Goal: Task Accomplishment & Management: Use online tool/utility

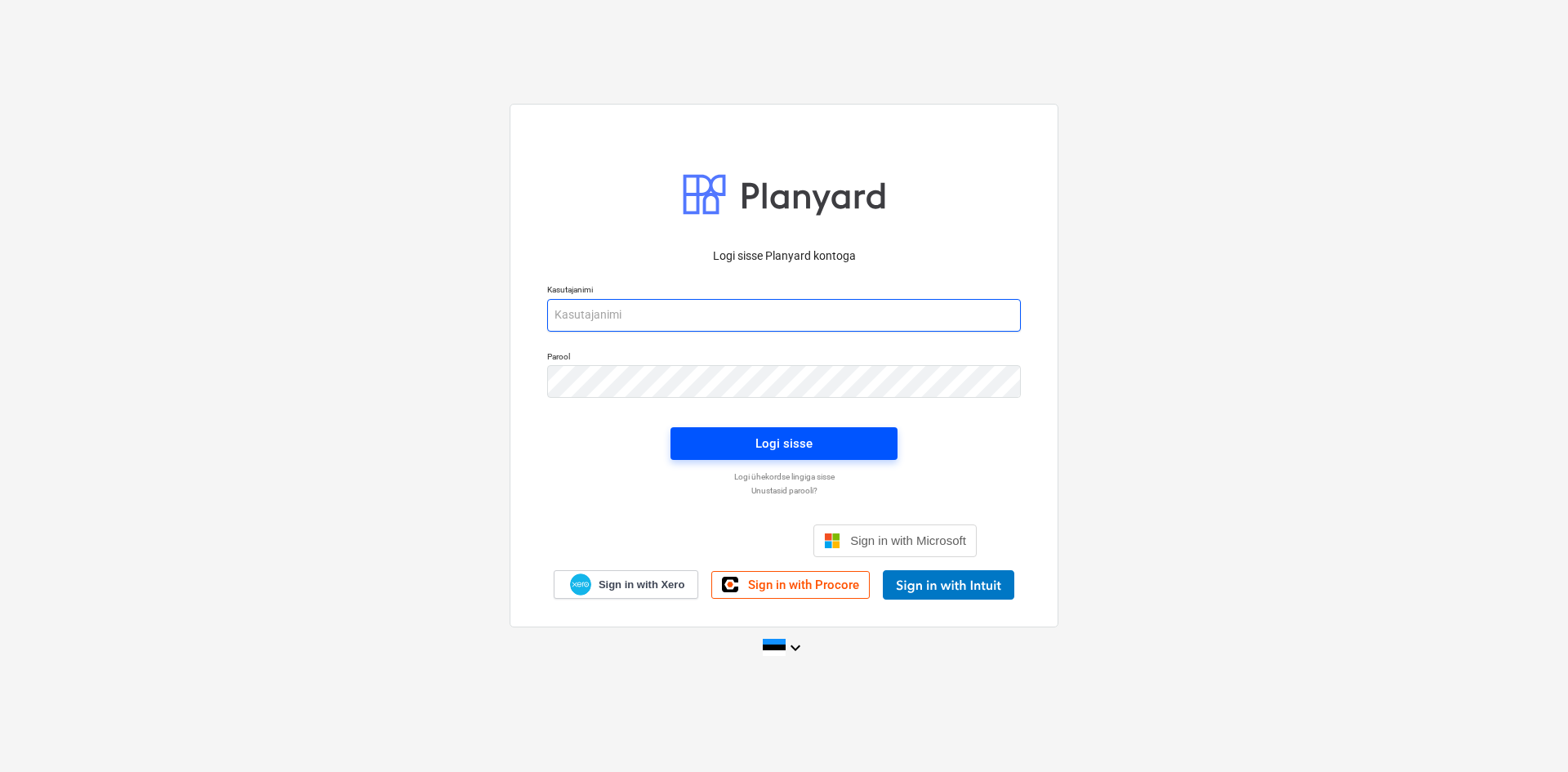
type input "[PERSON_NAME][EMAIL_ADDRESS][DOMAIN_NAME]"
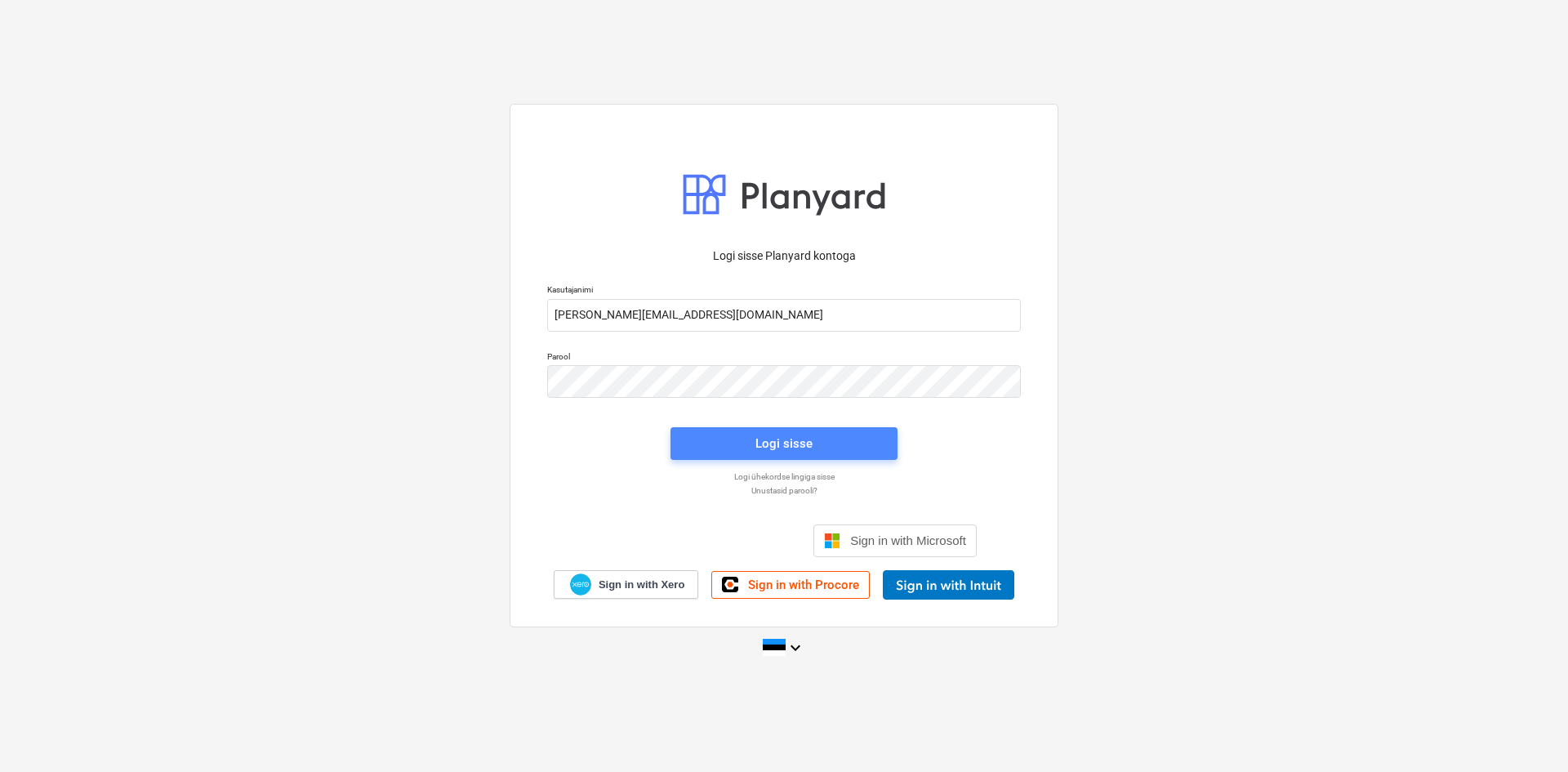
click at [803, 443] on div "Logi sisse" at bounding box center [784, 444] width 57 height 21
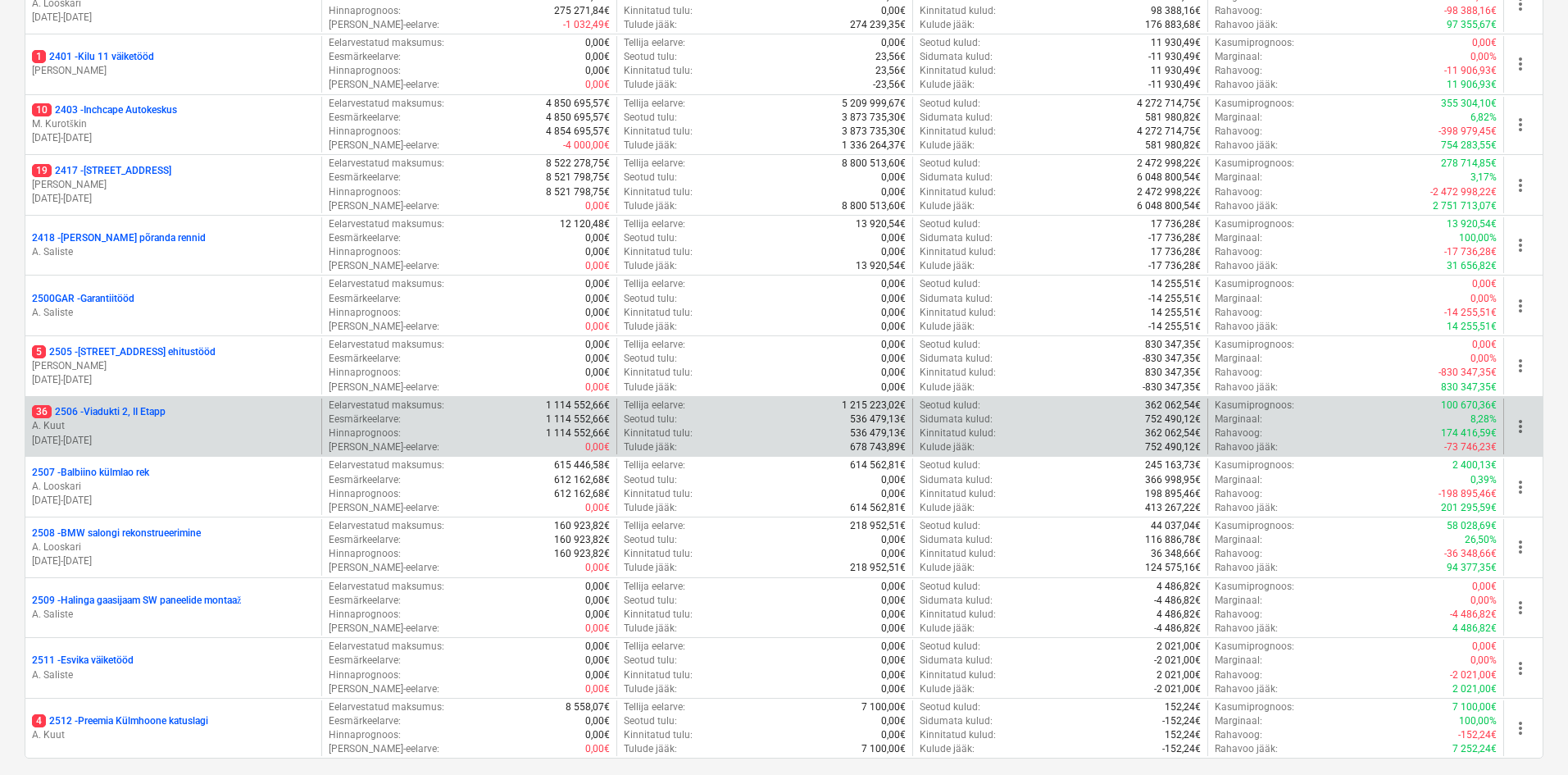
scroll to position [528, 0]
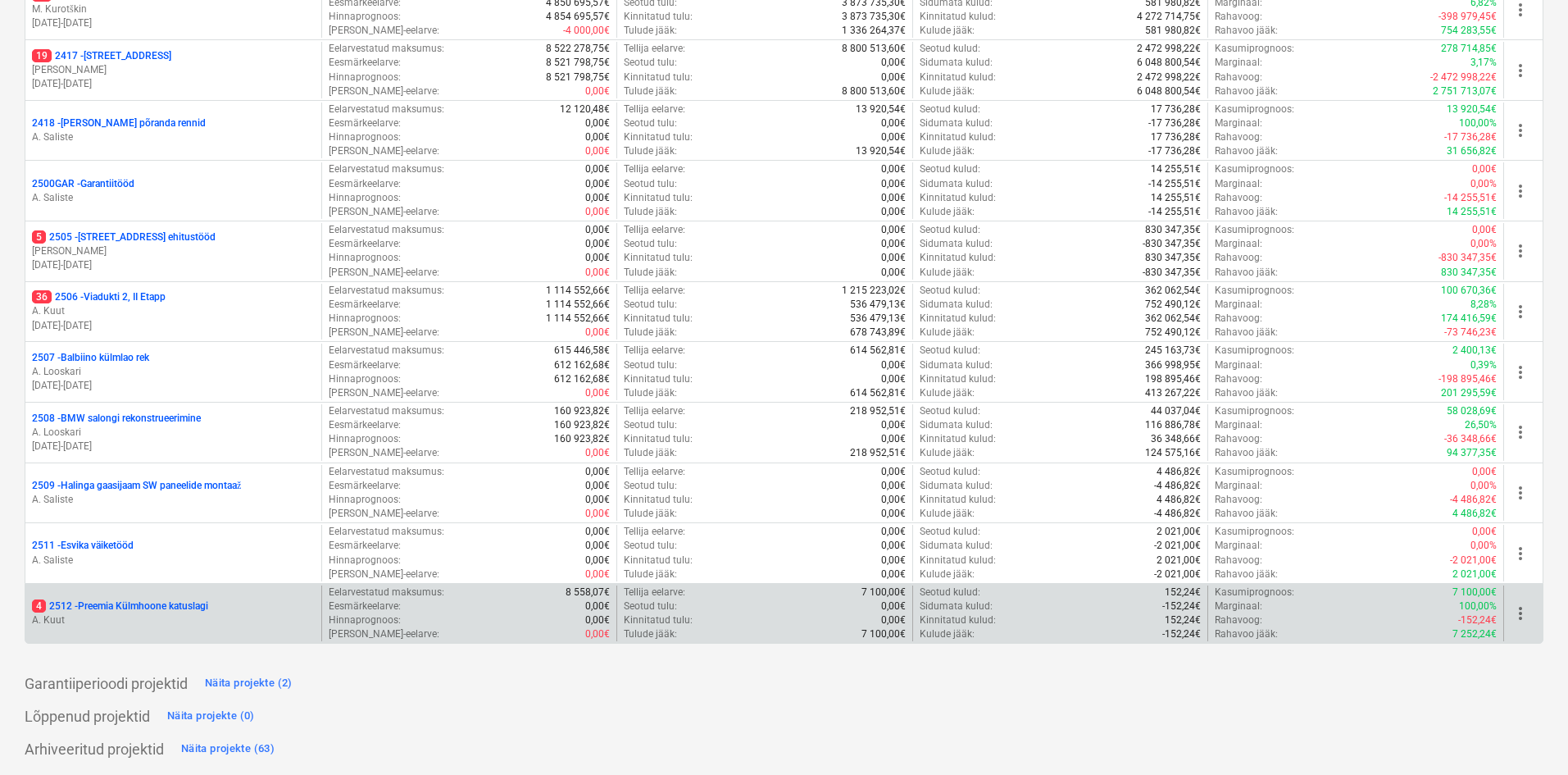
click at [108, 608] on p "4 2512 - Preemia Külmhoone katuslagi" at bounding box center [120, 606] width 176 height 14
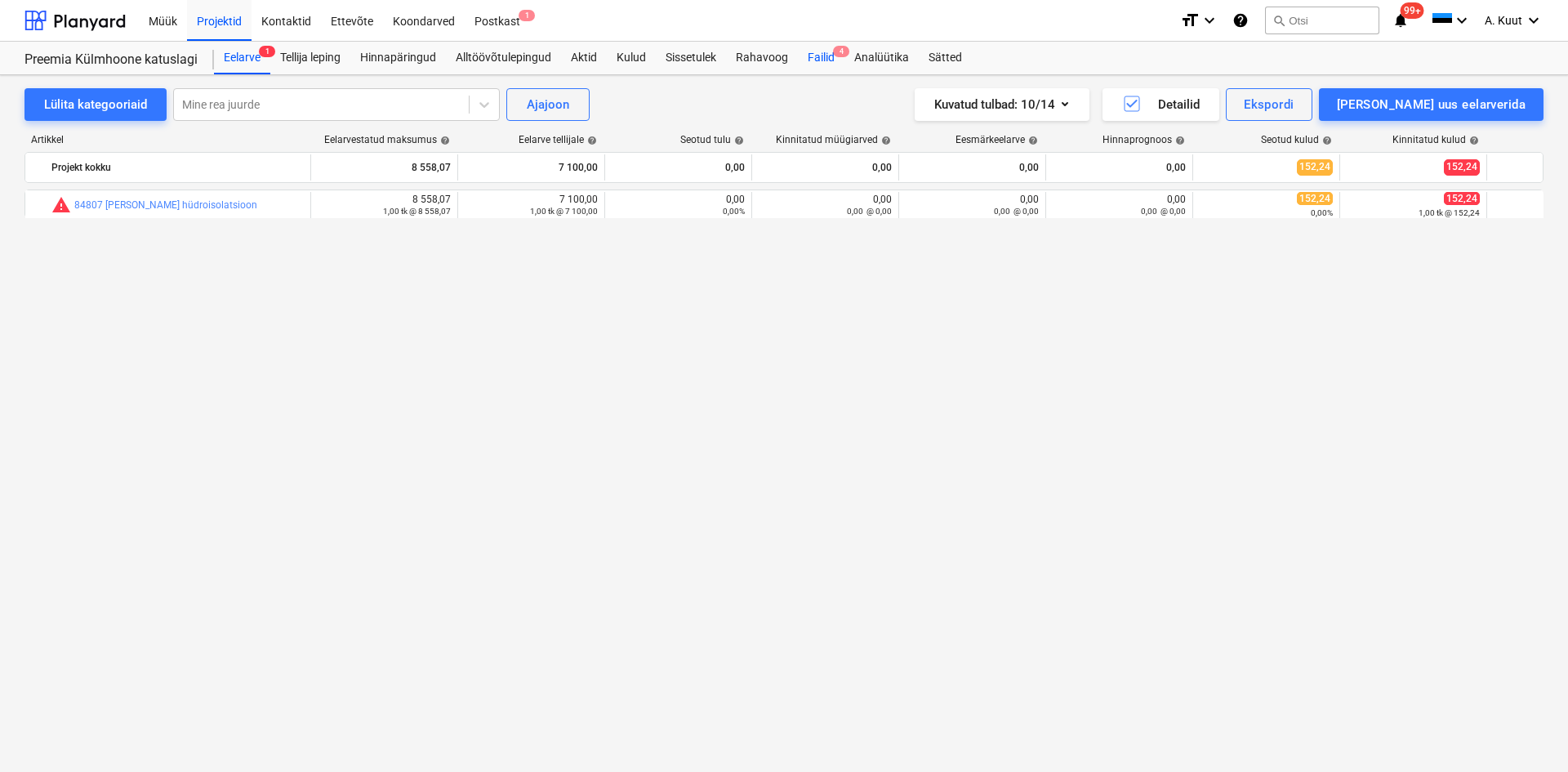
click at [818, 59] on div "Failid 4" at bounding box center [821, 58] width 47 height 32
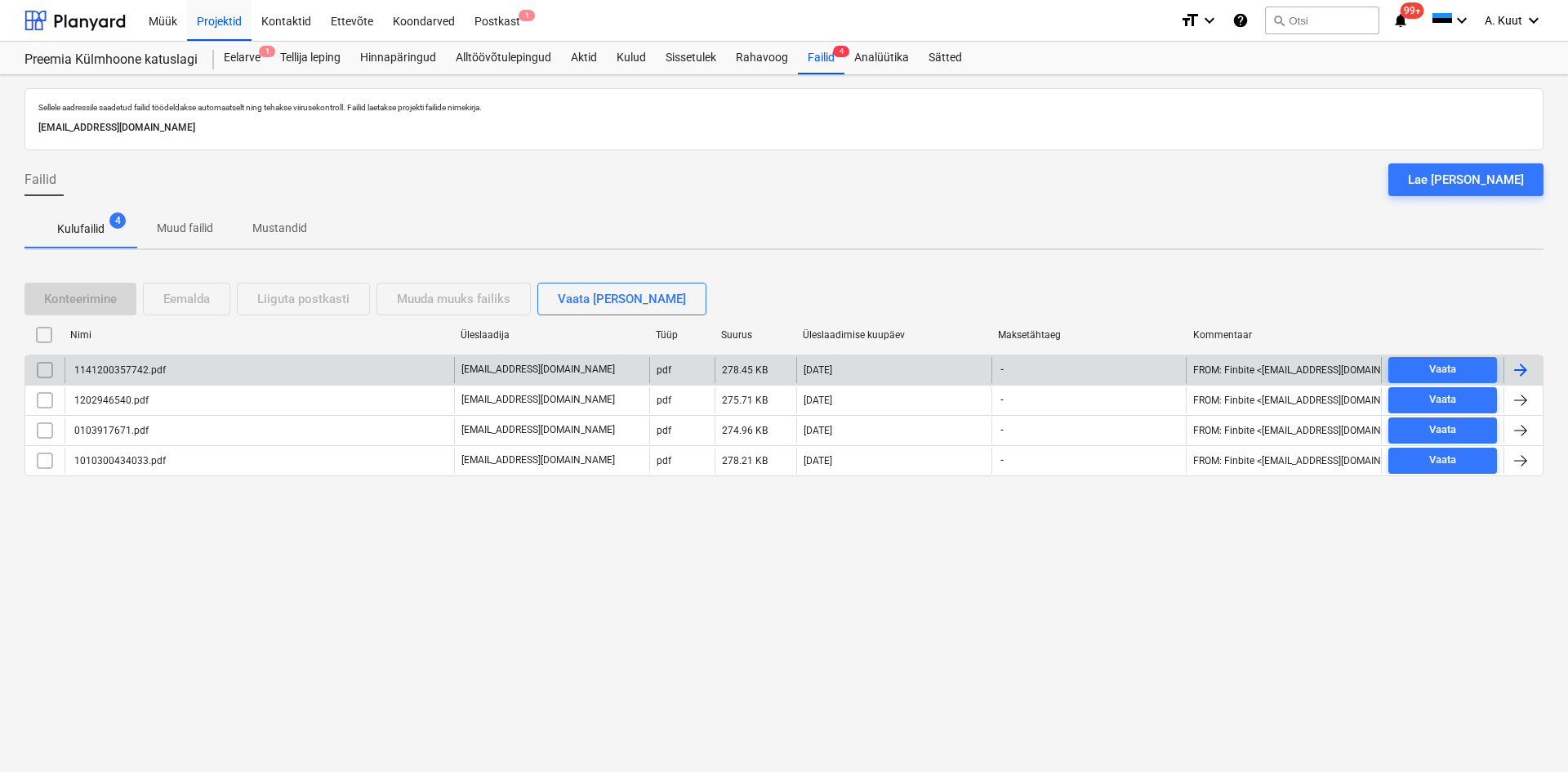
click at [104, 373] on div "1141200357742.pdf" at bounding box center [119, 369] width 94 height 11
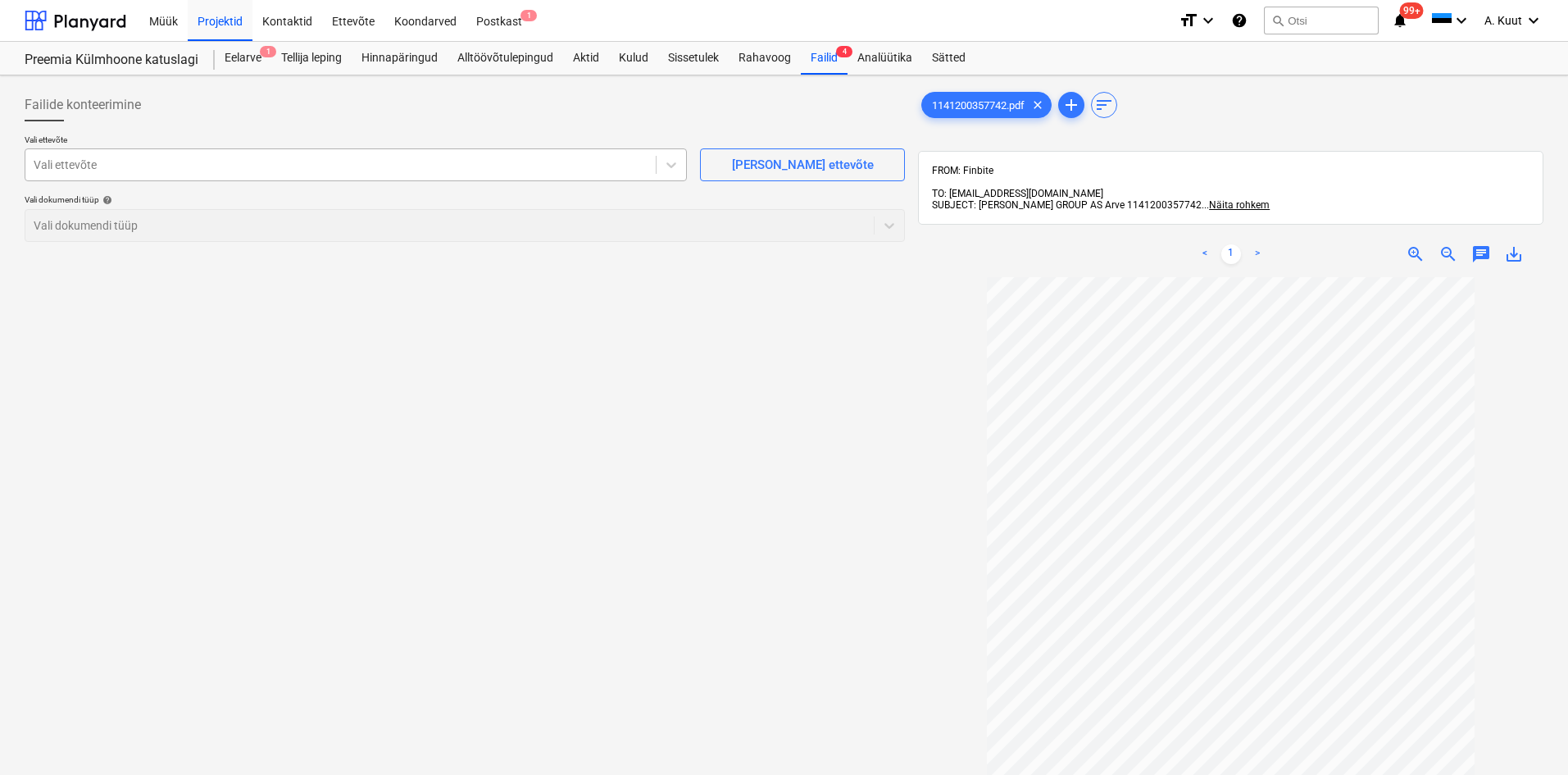
click at [91, 162] on div at bounding box center [340, 164] width 614 height 16
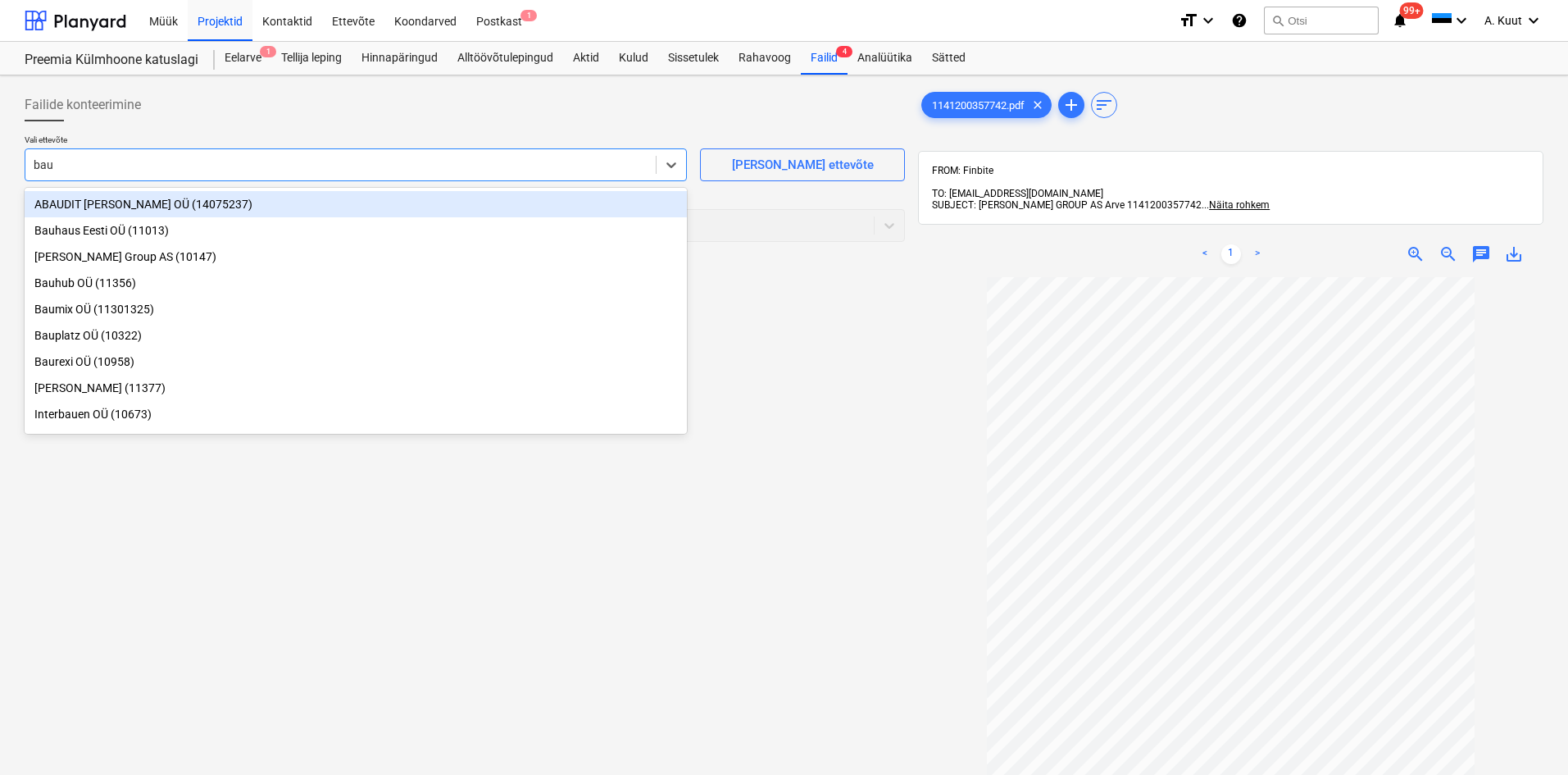
type input "bauh"
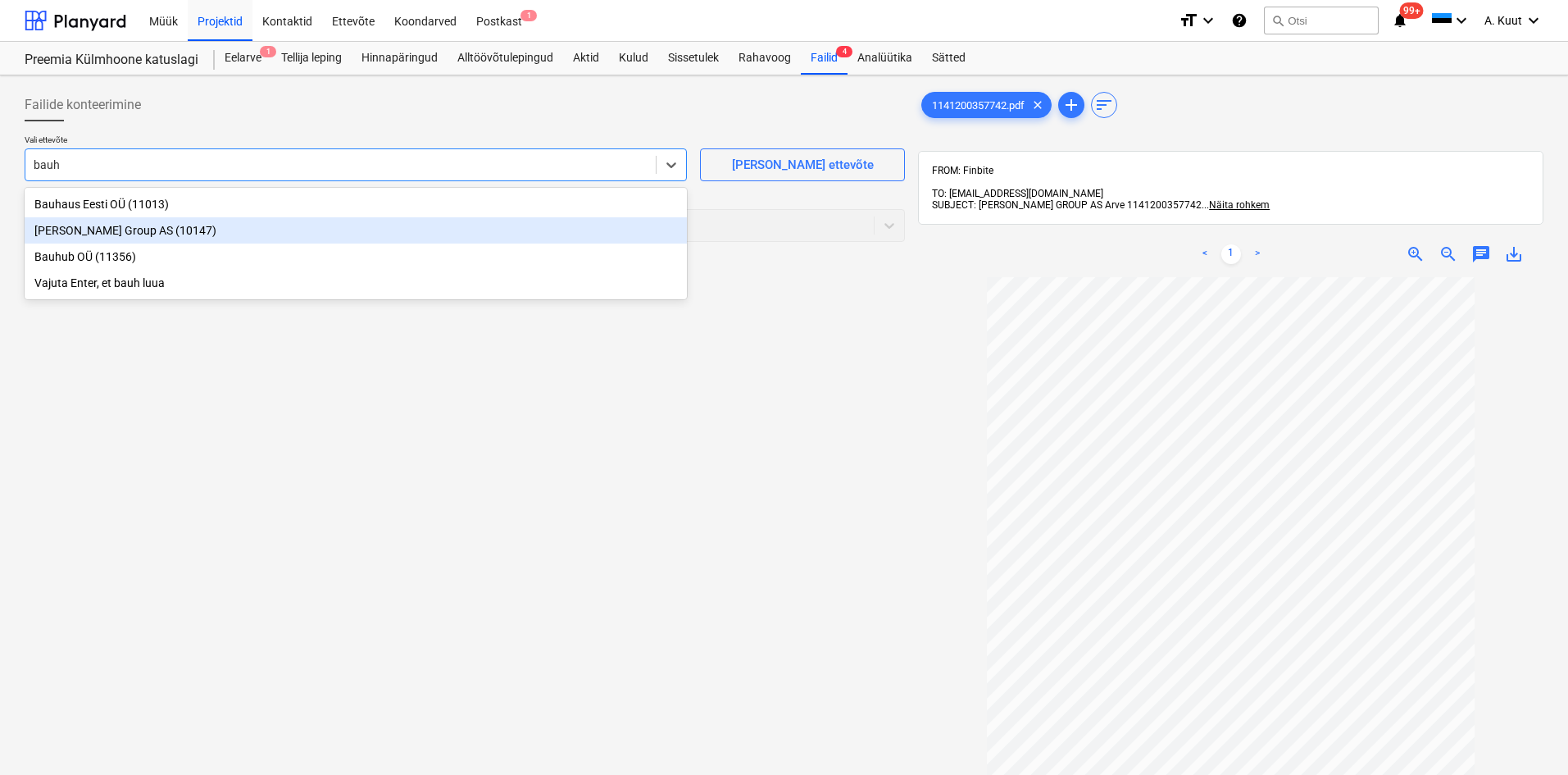
click at [61, 229] on div "[PERSON_NAME] Group AS (10147)" at bounding box center [356, 230] width 662 height 27
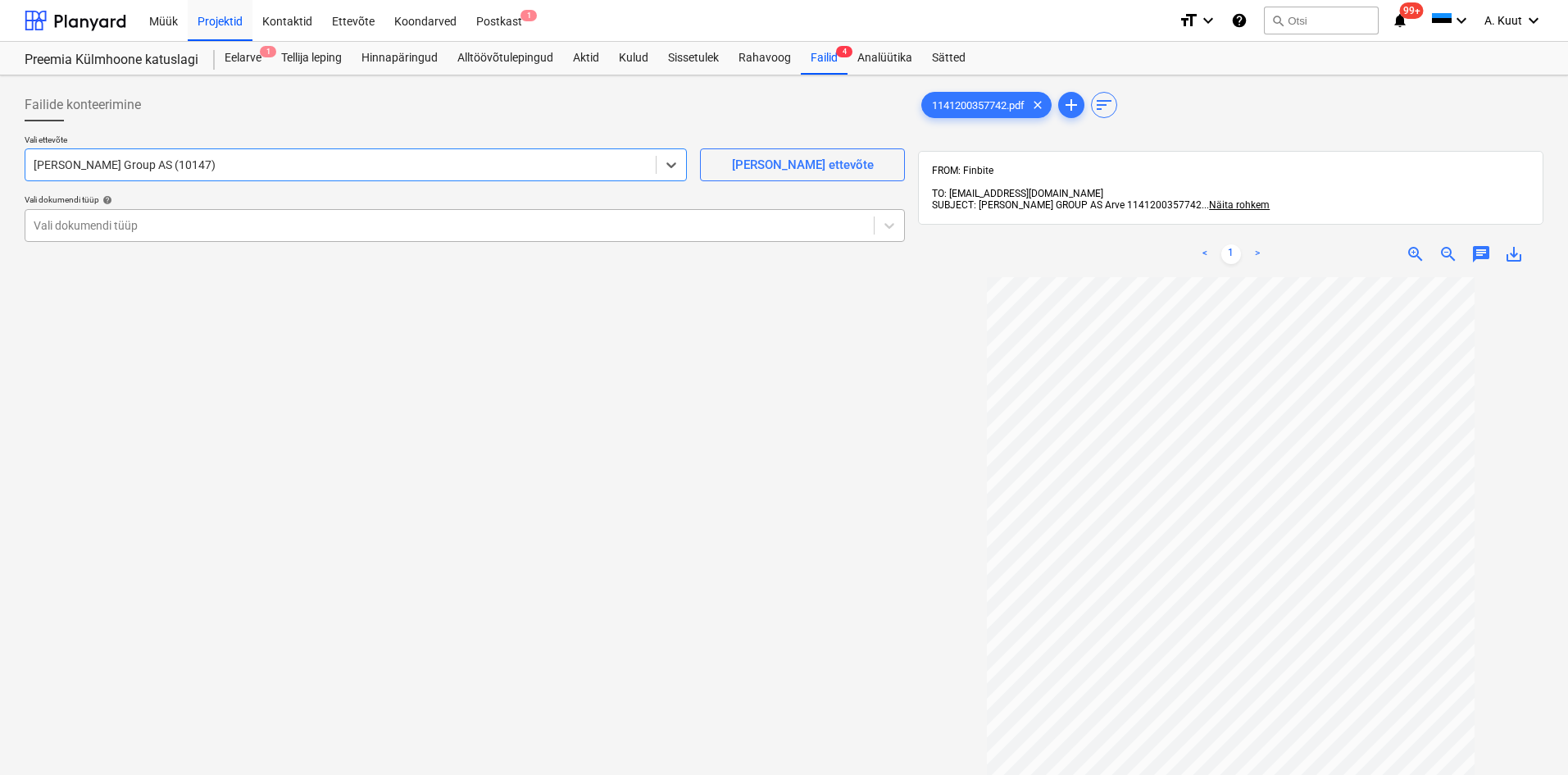
click at [68, 228] on div at bounding box center [449, 225] width 832 height 16
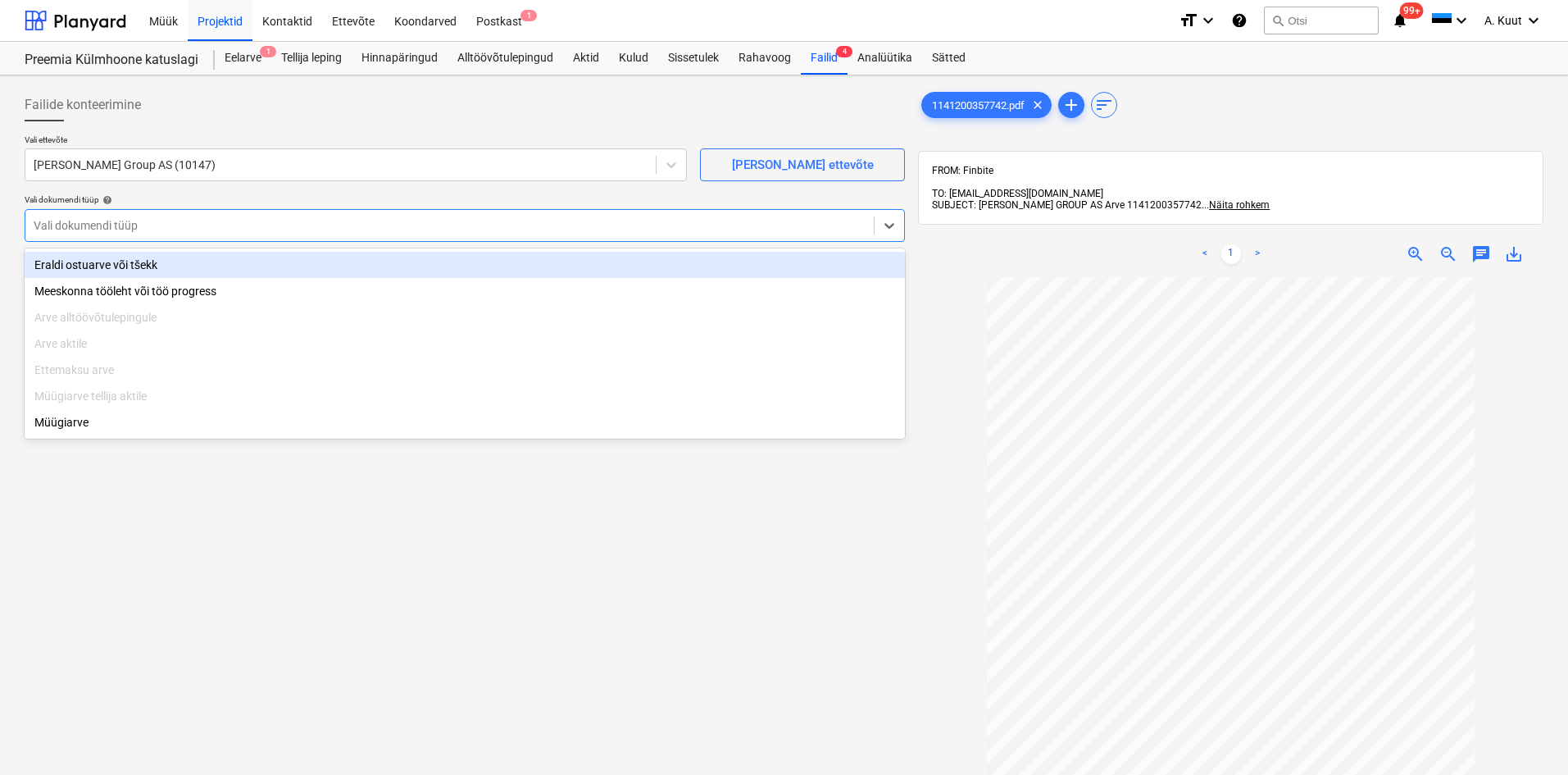
click at [80, 263] on div "Eraldi ostuarve või tšekk" at bounding box center [465, 265] width 881 height 27
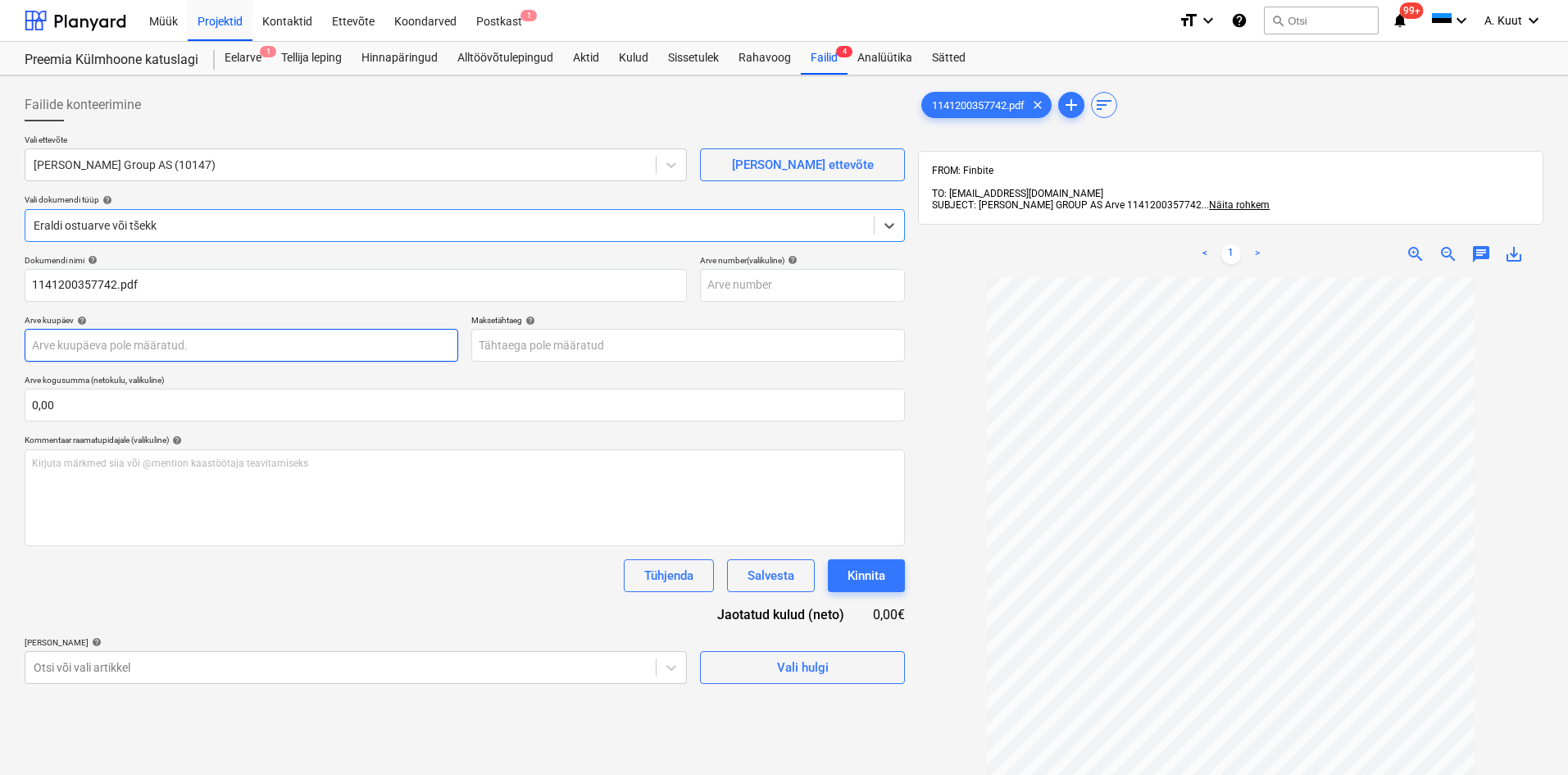
click at [109, 351] on body "Müük Projektid Kontaktid Ettevõte Koondarved Postkast 1 format_size keyboard_ar…" at bounding box center [784, 387] width 1568 height 775
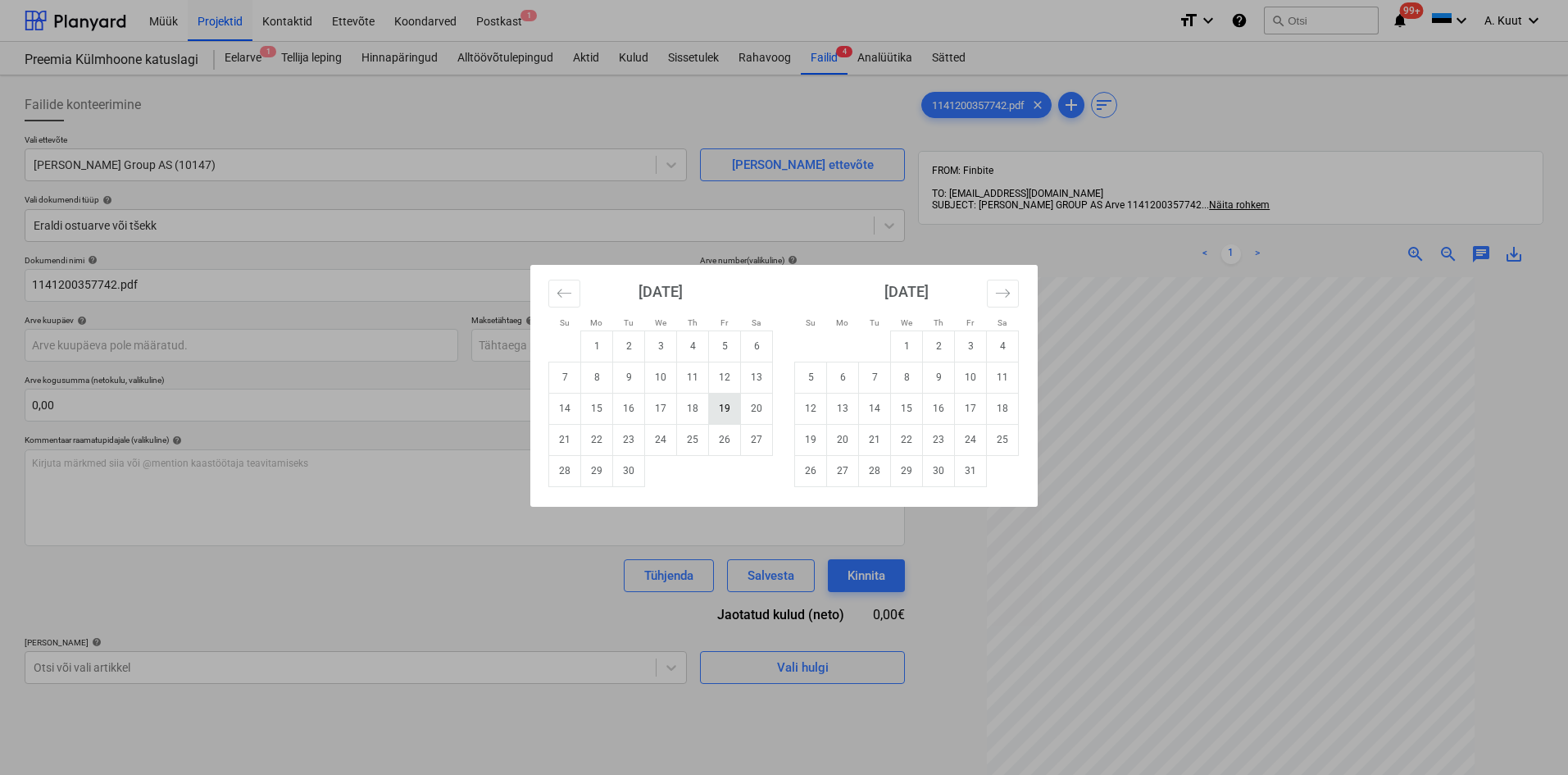
click at [724, 411] on td "19" at bounding box center [725, 408] width 32 height 31
type input "[DATE]"
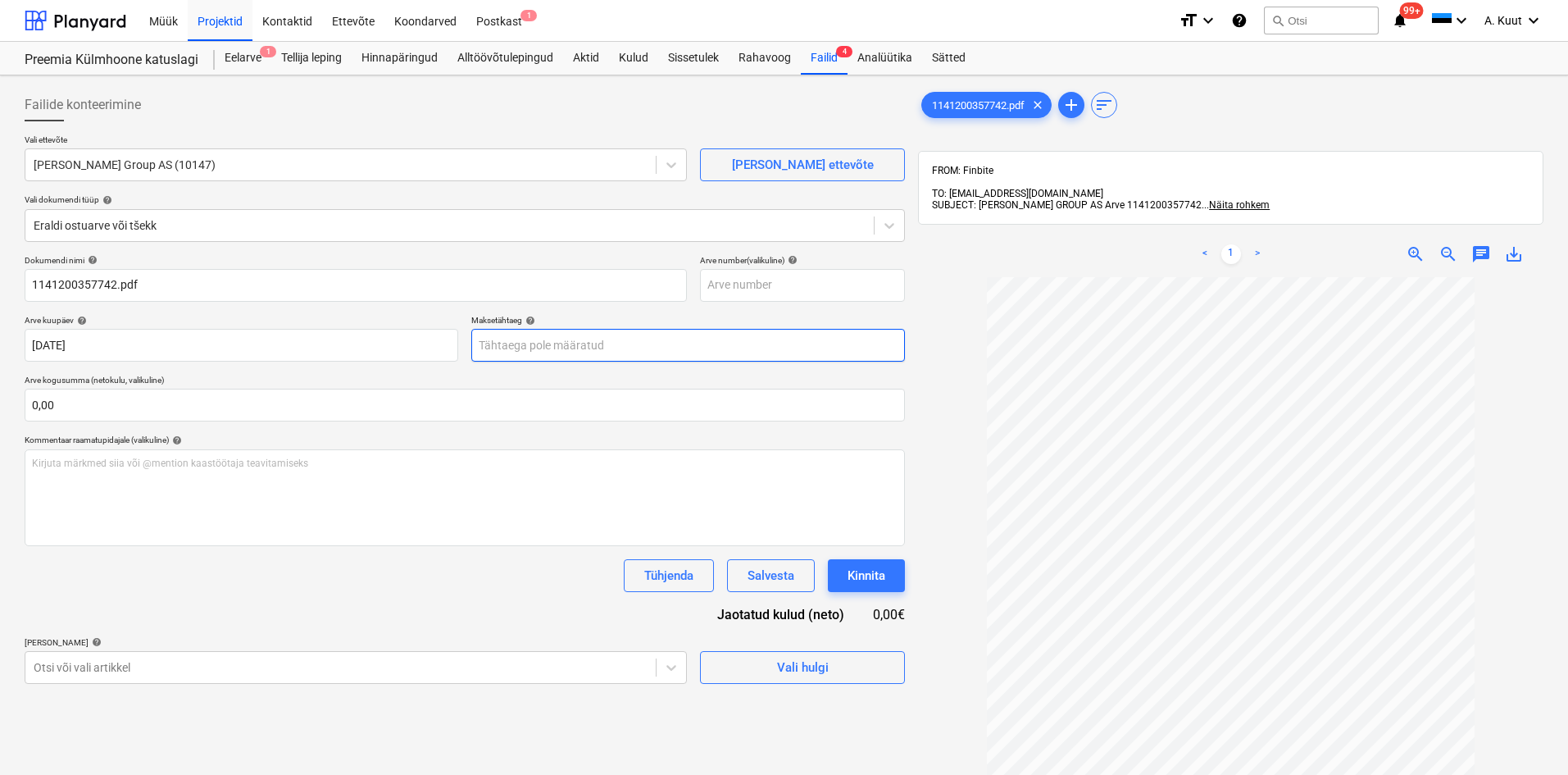
click at [488, 343] on body "Müük Projektid Kontaktid Ettevõte Koondarved Postkast 1 format_size keyboard_ar…" at bounding box center [784, 387] width 1568 height 775
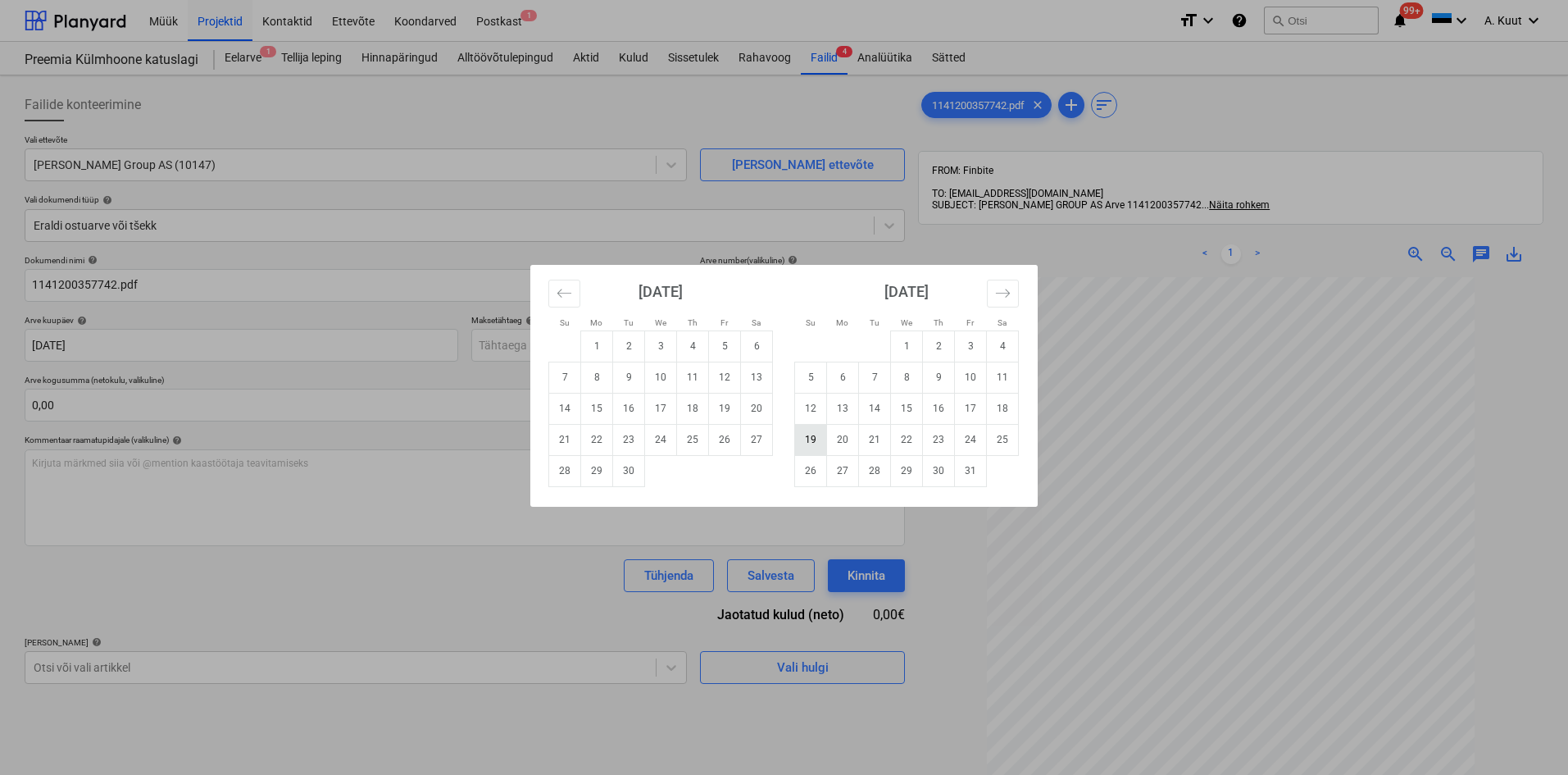
click at [810, 442] on td "19" at bounding box center [811, 439] width 32 height 31
type input "[DATE]"
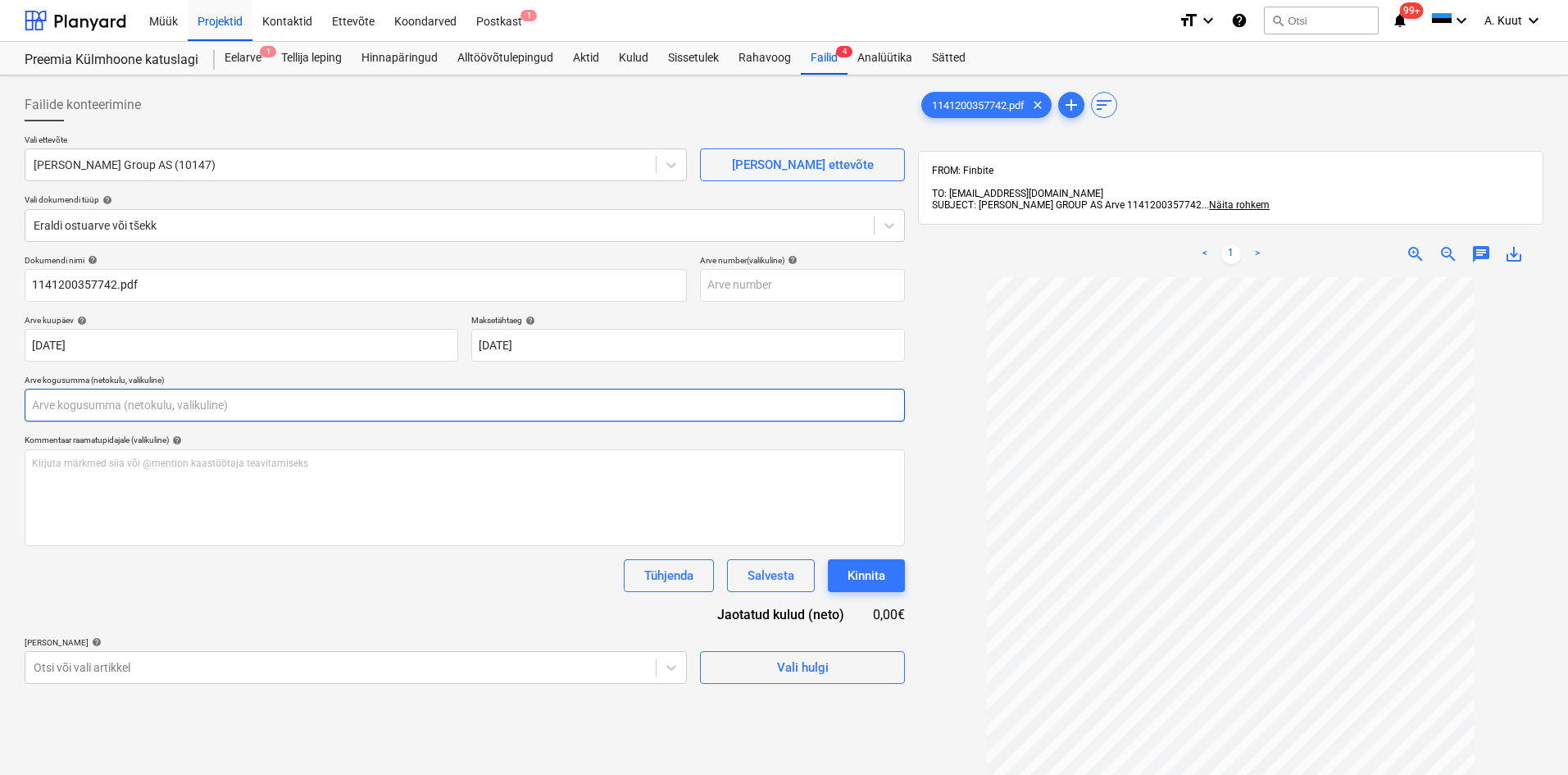
click at [80, 404] on input "text" at bounding box center [465, 405] width 881 height 33
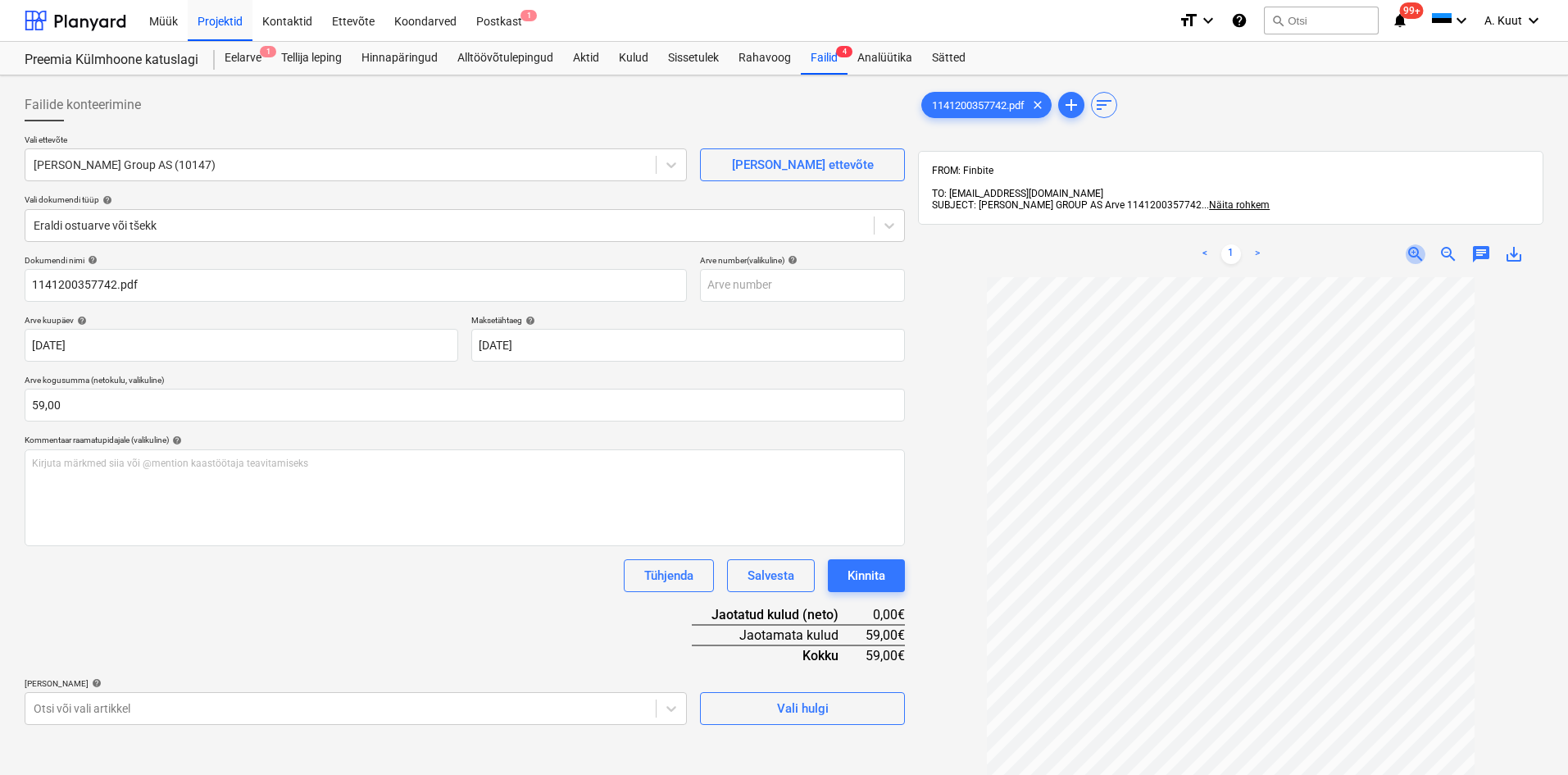
click at [1414, 244] on span "zoom_in" at bounding box center [1416, 253] width 20 height 20
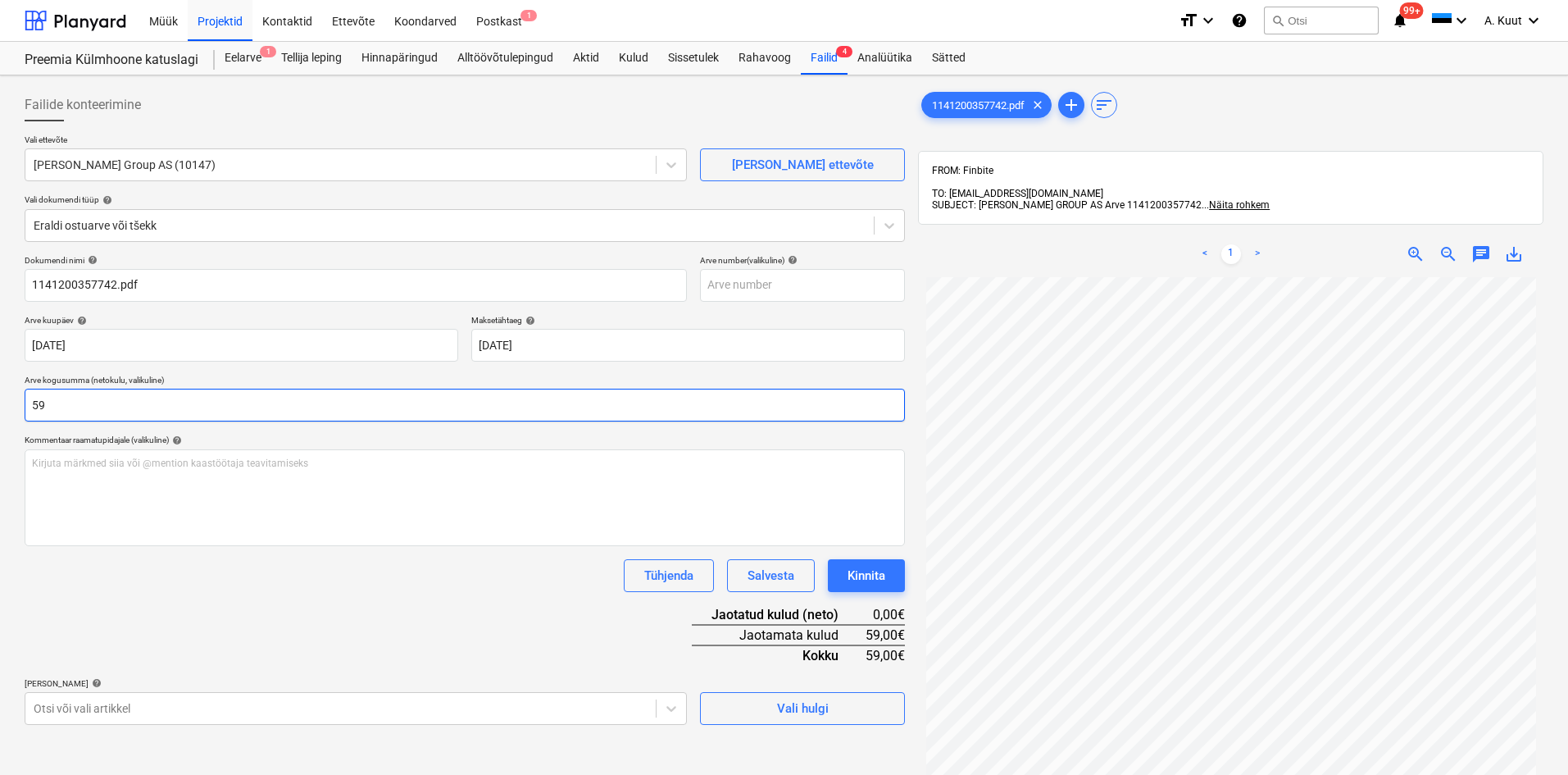
click at [62, 401] on input "59" at bounding box center [465, 405] width 881 height 33
type input "59,80"
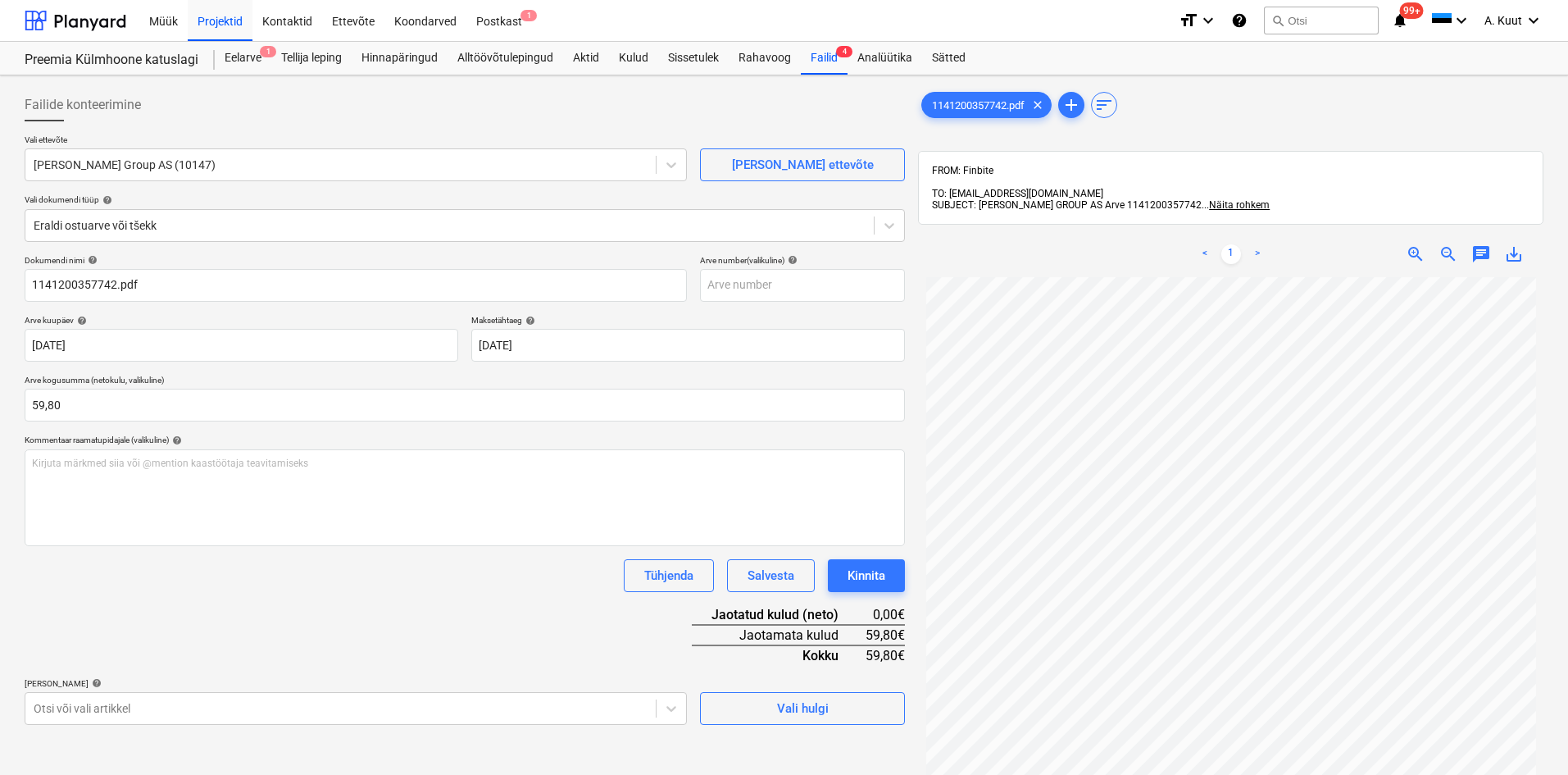
click at [357, 607] on div "Dokumendi nimi help 1141200357742.pdf Arve number (valikuline) help [PERSON_NAM…" at bounding box center [465, 490] width 881 height 470
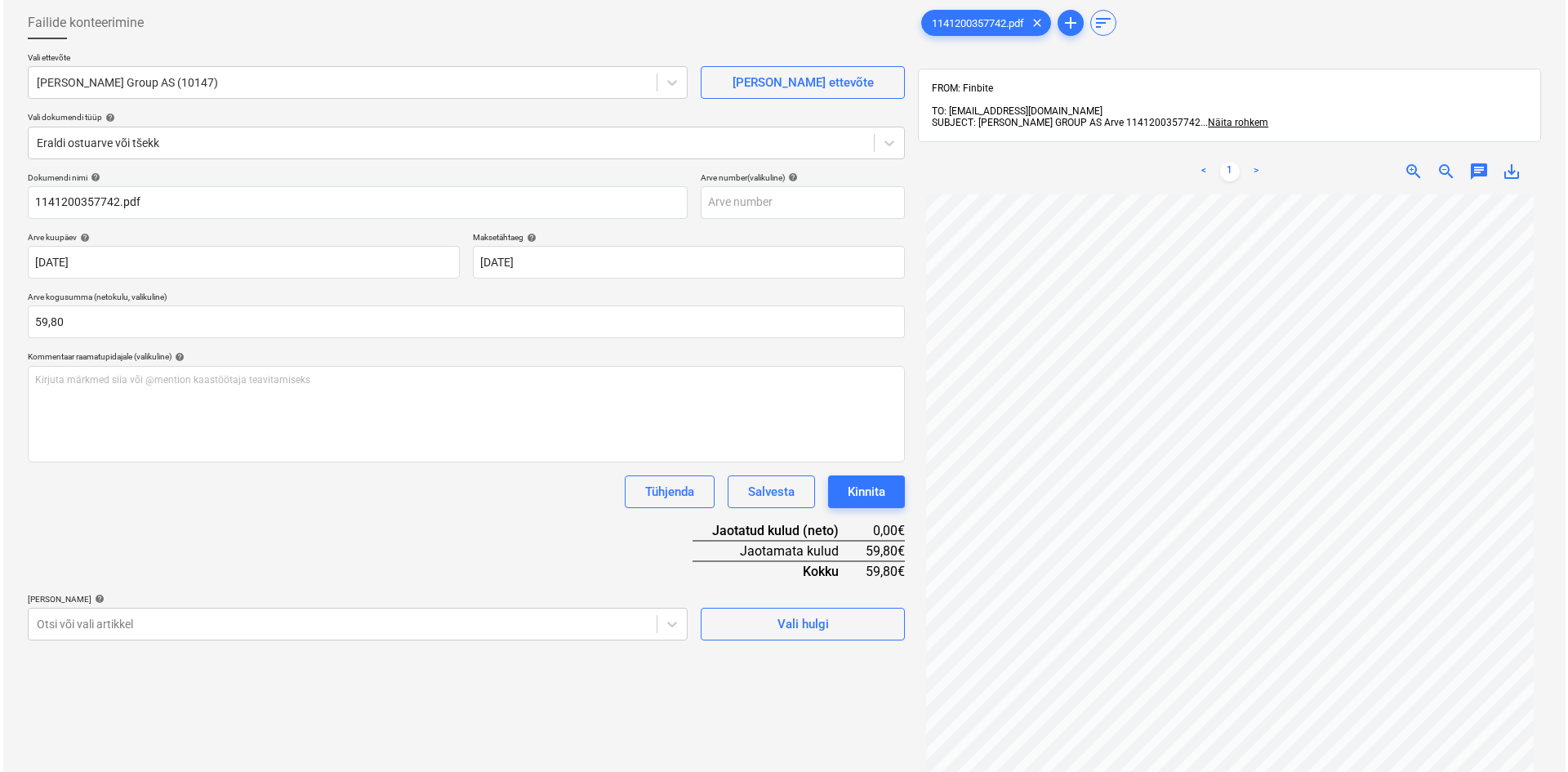
scroll to position [232, 0]
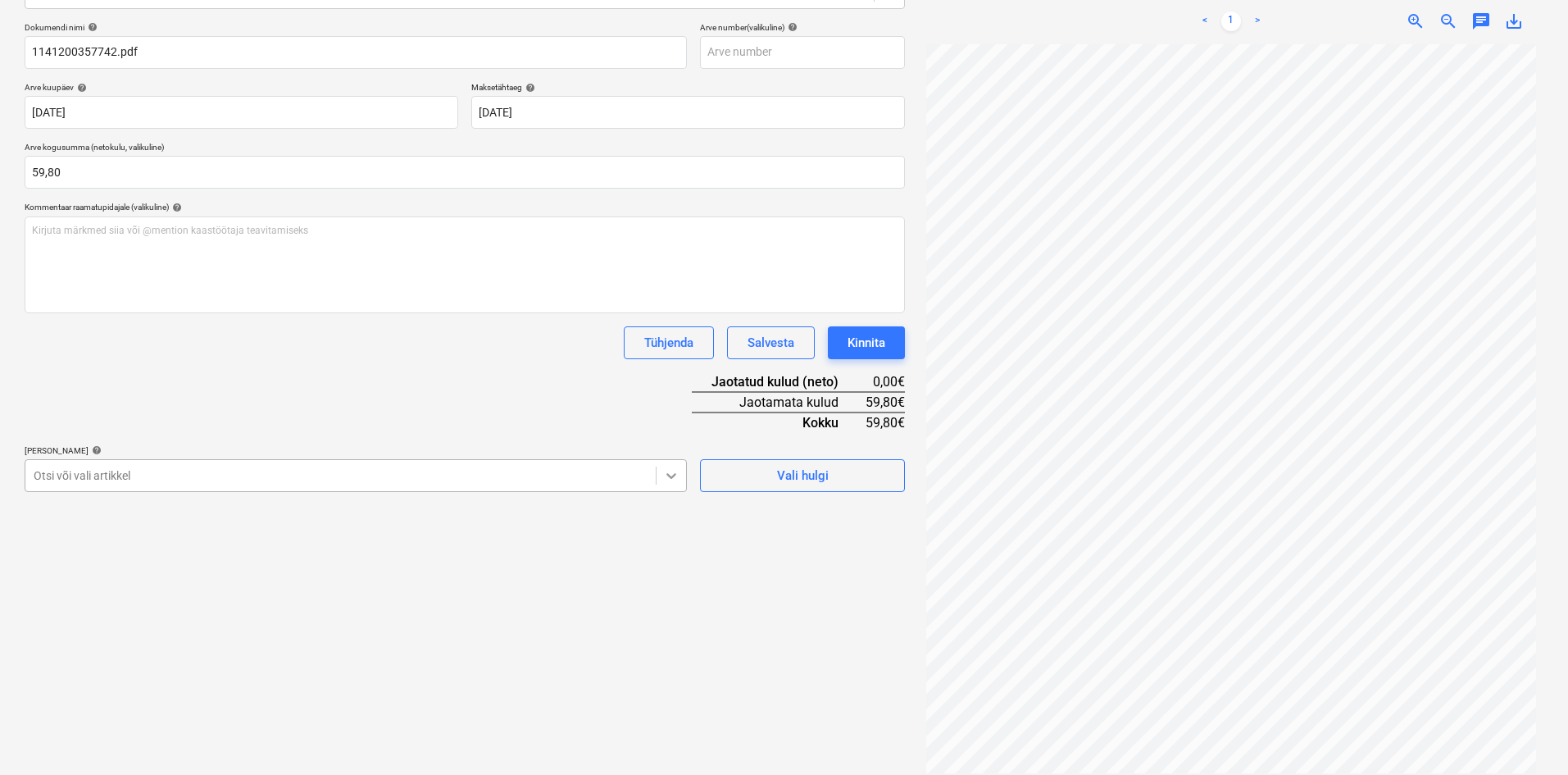
click at [678, 480] on icon at bounding box center [671, 475] width 16 height 16
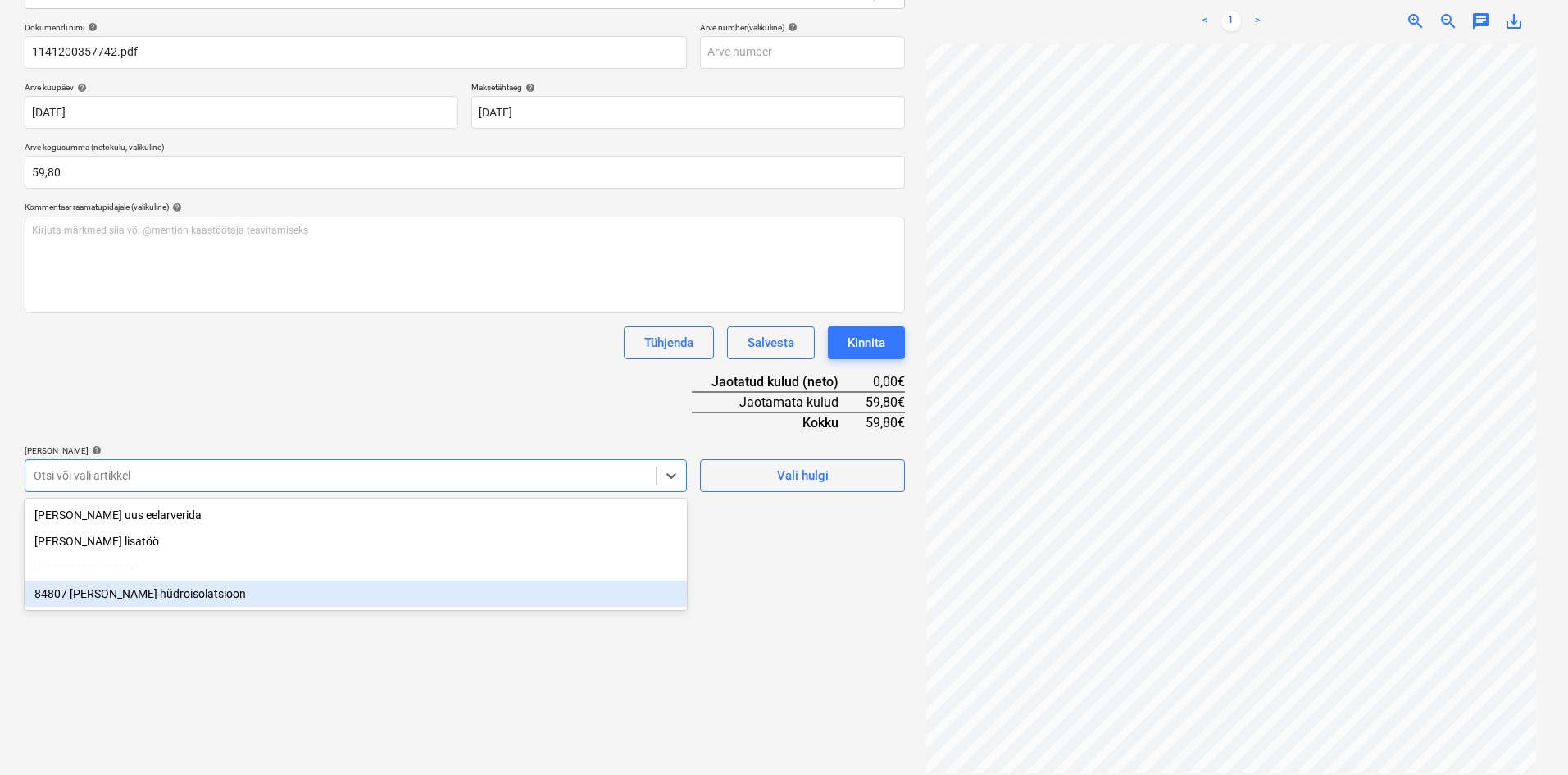
click at [87, 595] on div "84807 [PERSON_NAME] hüdroisolatsioon" at bounding box center [356, 593] width 662 height 27
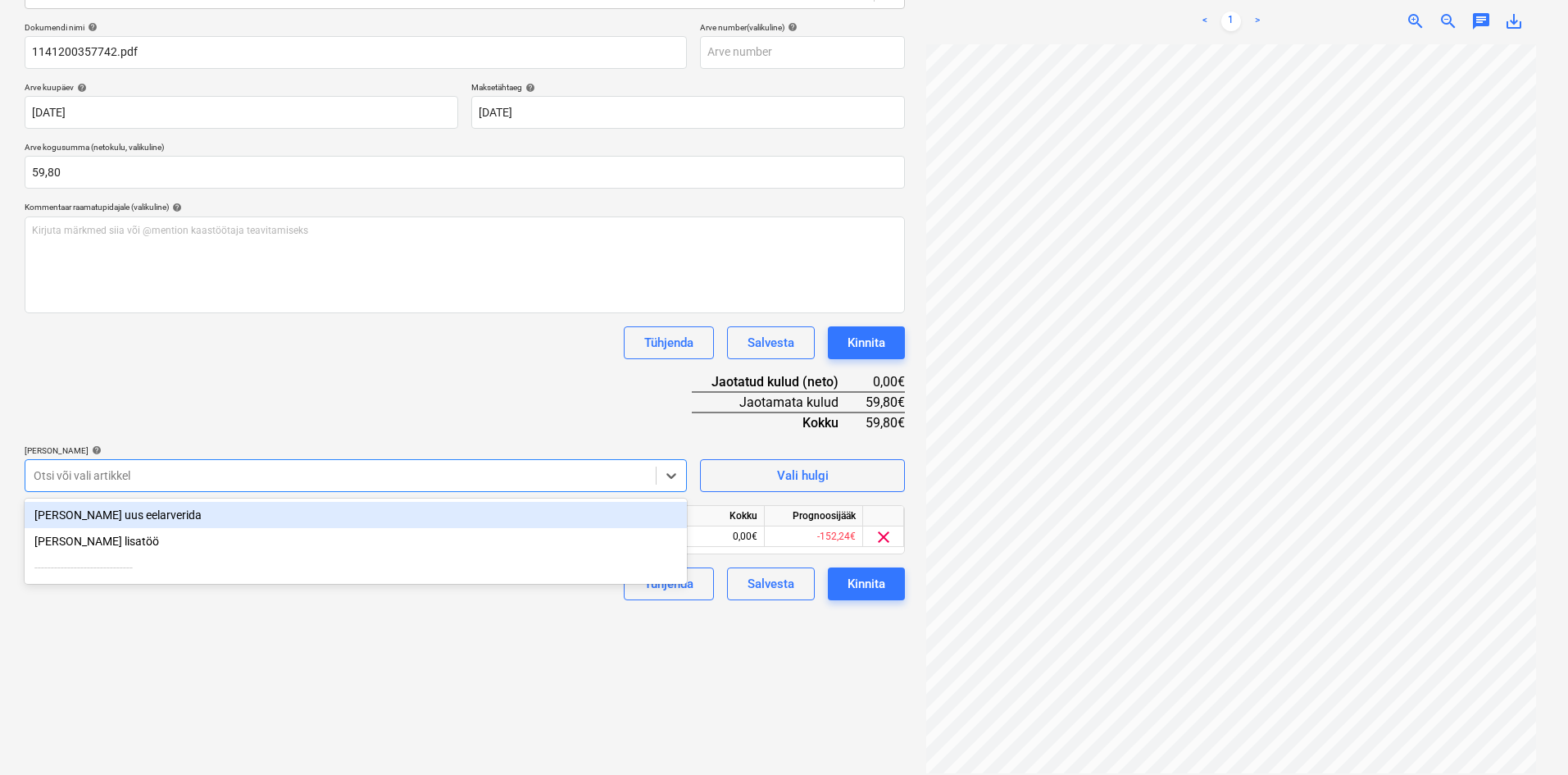
click at [273, 420] on div "Dokumendi nimi help 1141200357742.pdf Arve number (valikuline) help [PERSON_NAM…" at bounding box center [465, 311] width 881 height 578
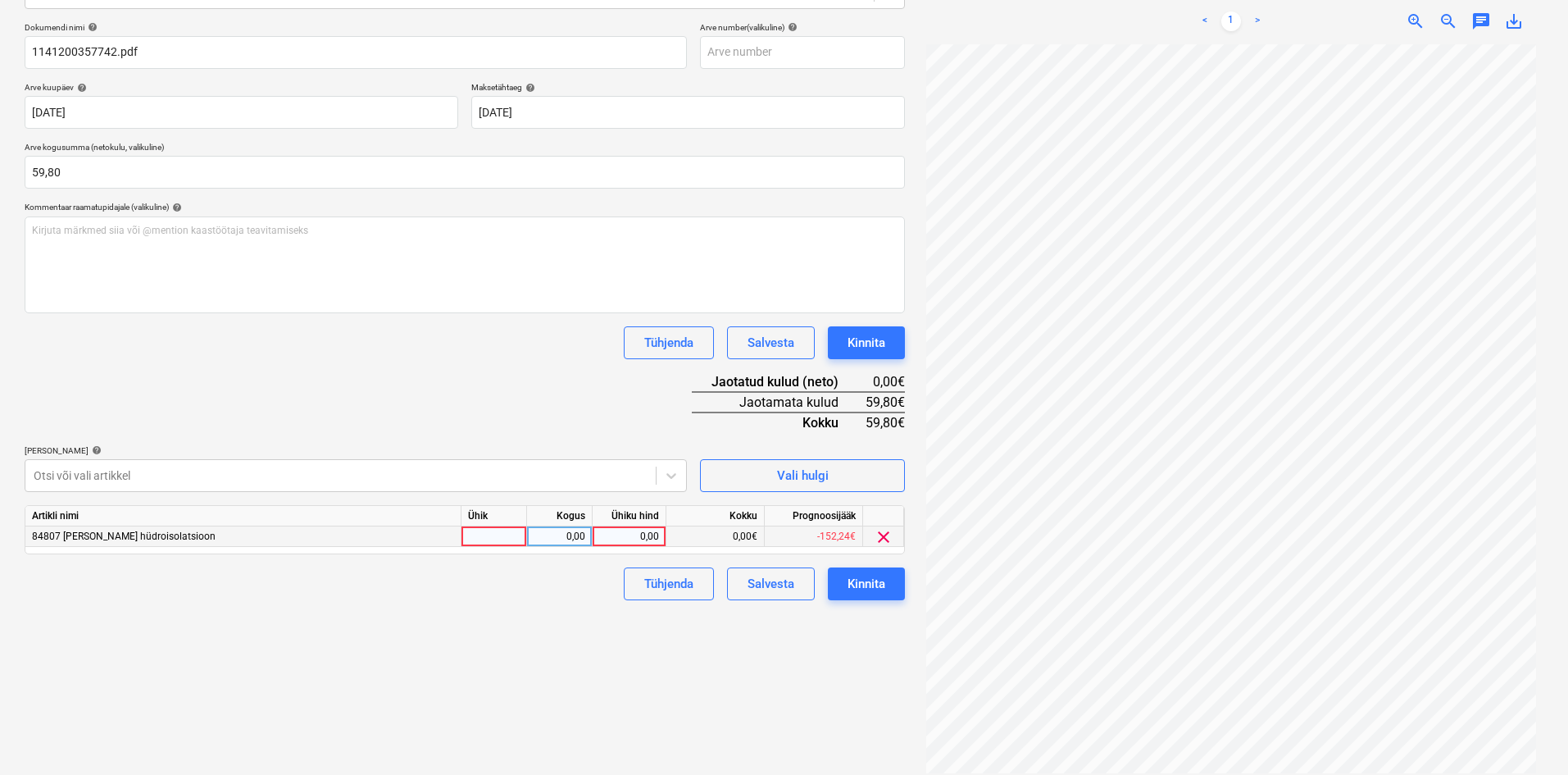
click at [654, 537] on div "0,00" at bounding box center [629, 537] width 60 height 21
type input "59,80"
click at [573, 685] on div "Failide konteerimine Vali ettevõte [PERSON_NAME] Group AS (10147) [PERSON_NAME]…" at bounding box center [465, 314] width 894 height 931
click at [882, 586] on div "Kinnita" at bounding box center [866, 584] width 38 height 21
